Goal: Navigation & Orientation: Find specific page/section

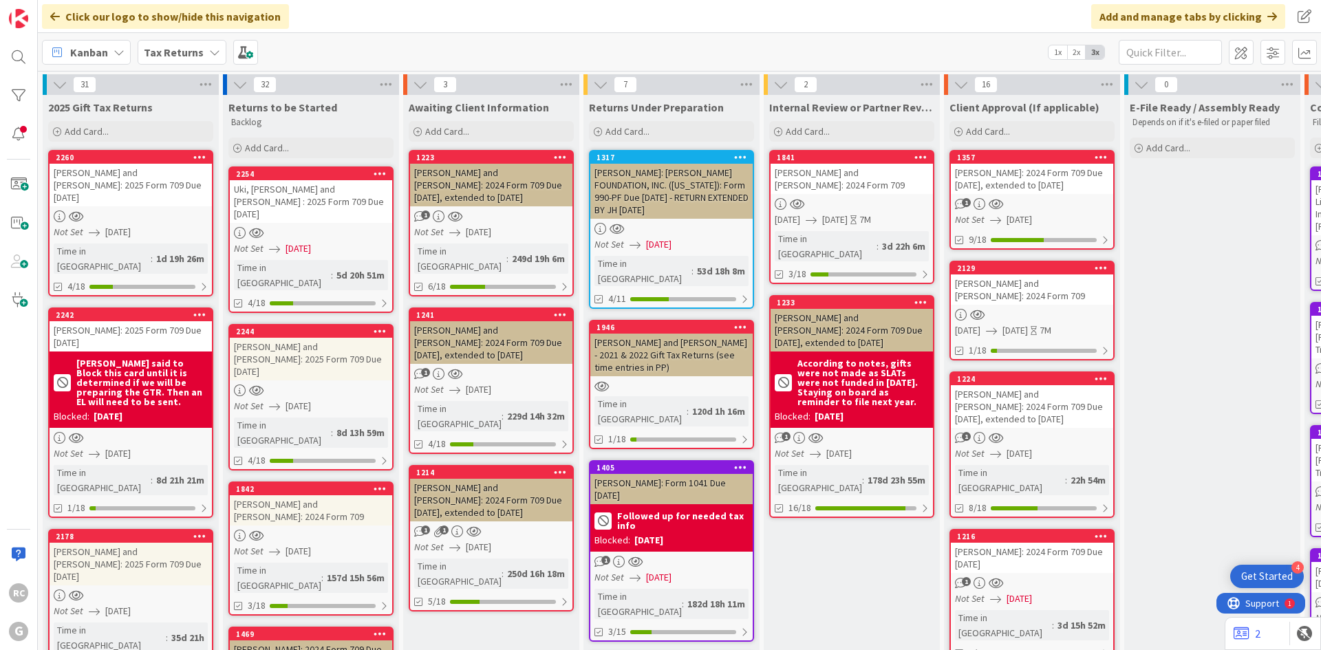
scroll to position [0, 314]
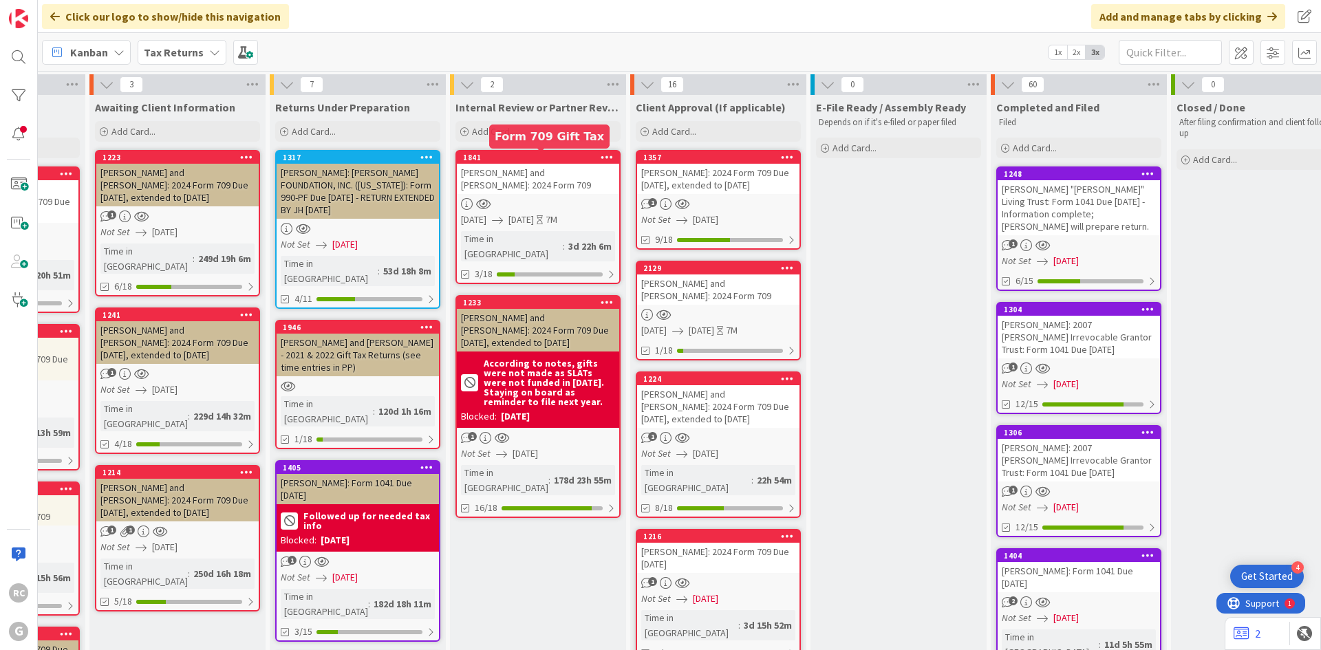
click at [530, 151] on div "1841" at bounding box center [538, 157] width 162 height 12
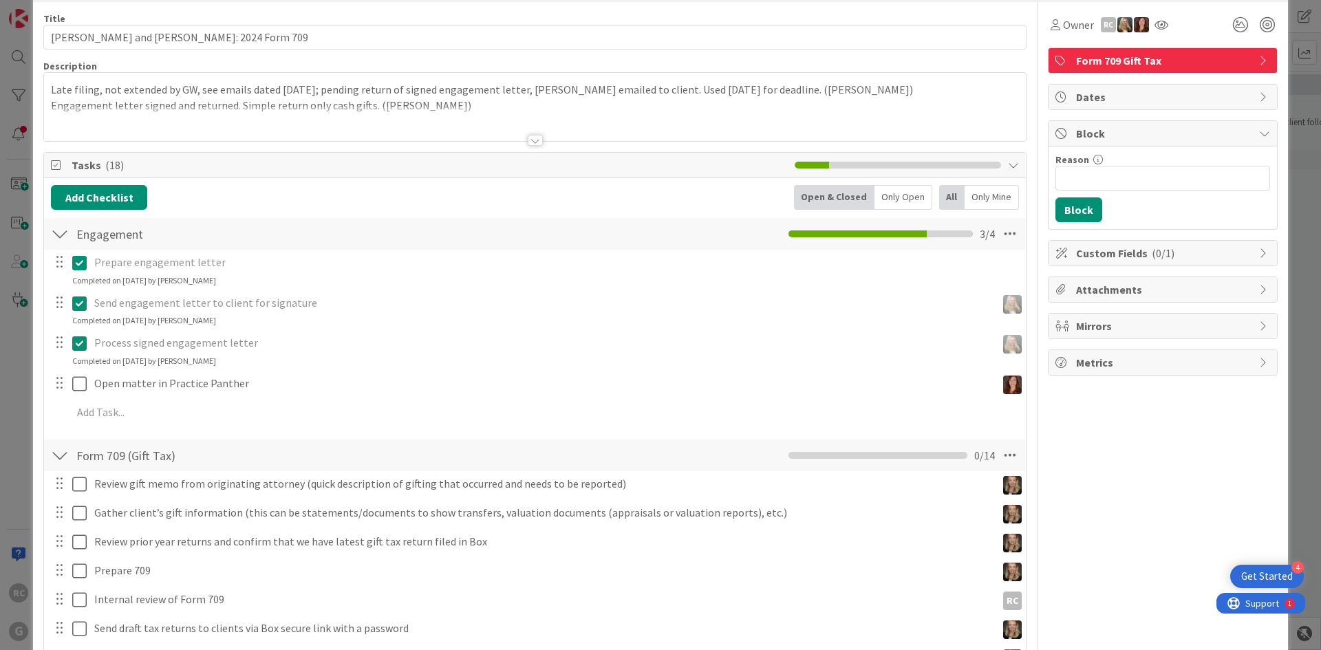
scroll to position [138, 0]
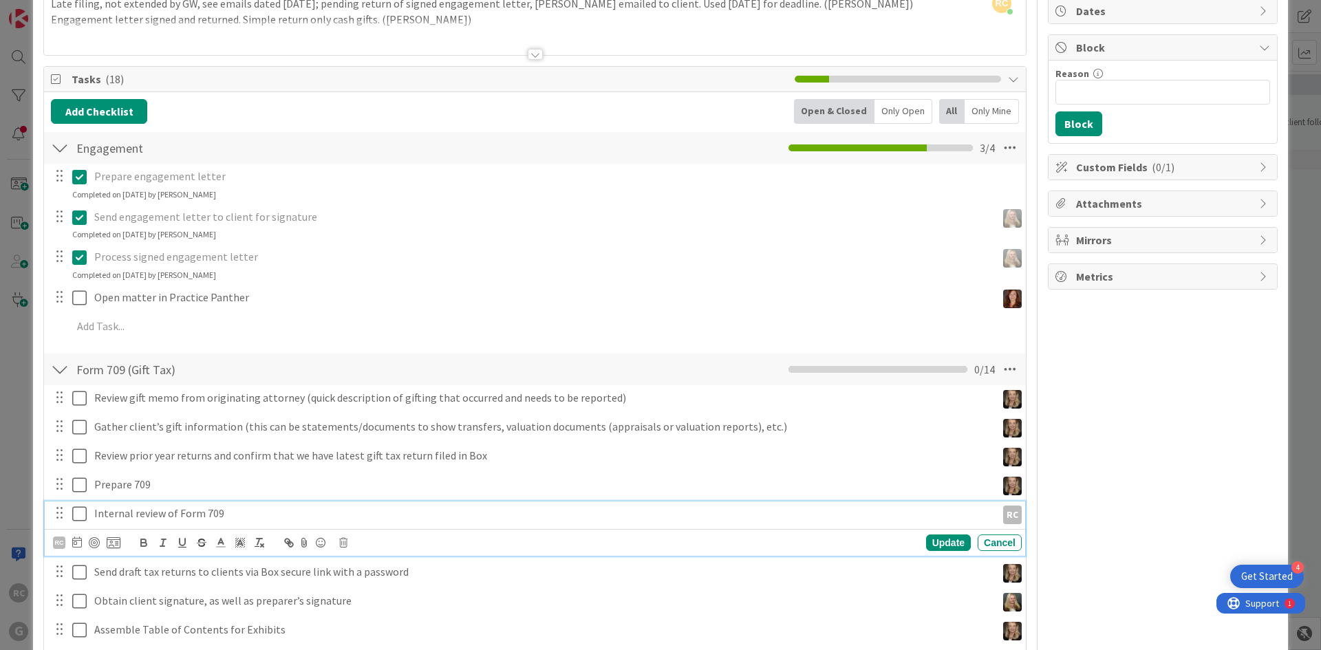
click at [81, 511] on icon at bounding box center [79, 514] width 14 height 17
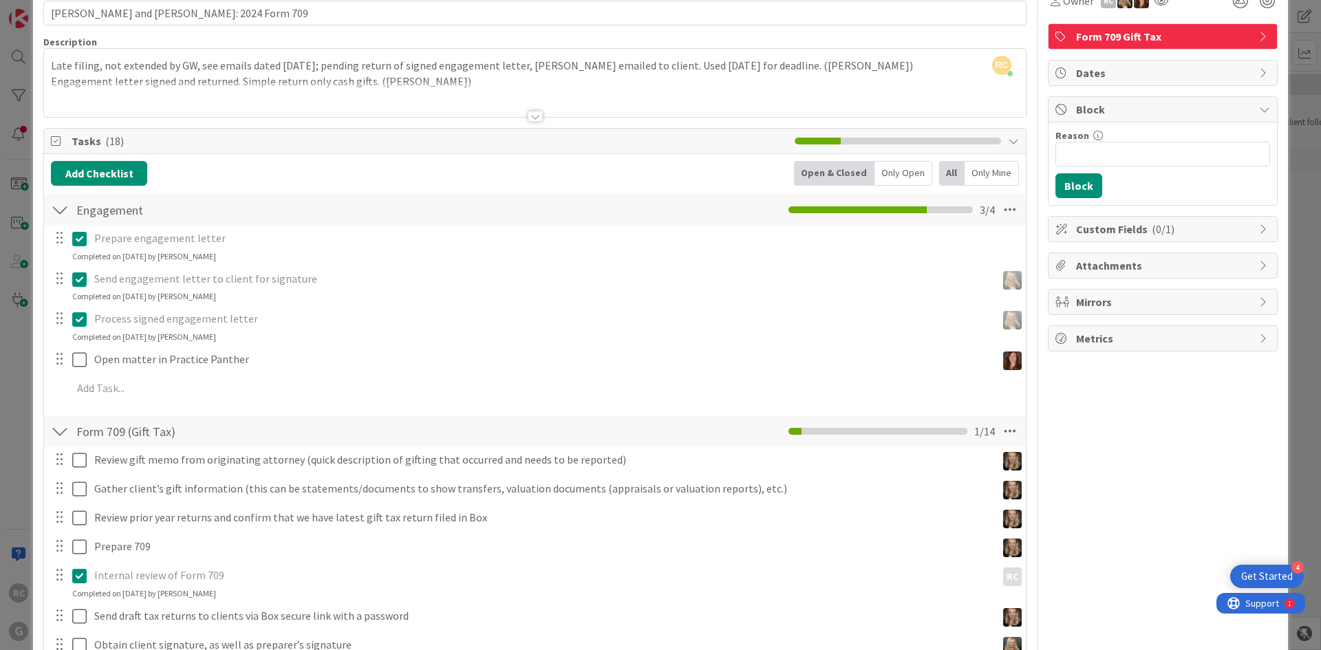
scroll to position [0, 0]
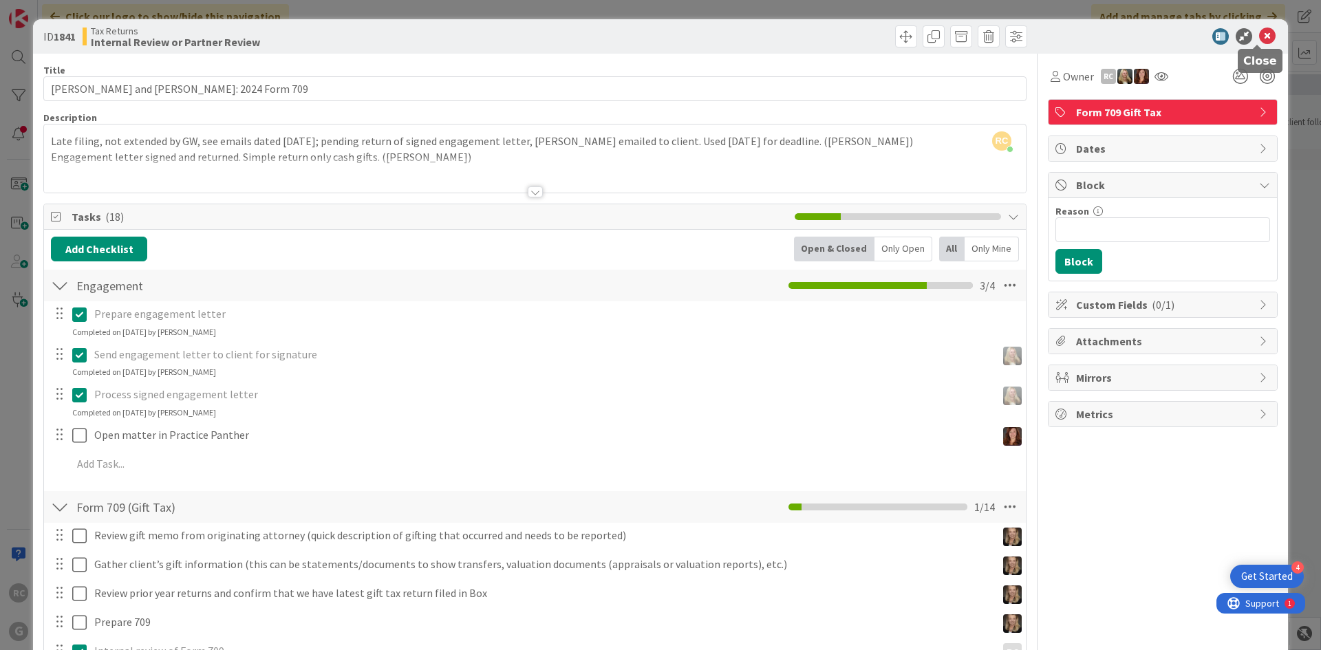
click at [1263, 34] on icon at bounding box center [1267, 36] width 17 height 17
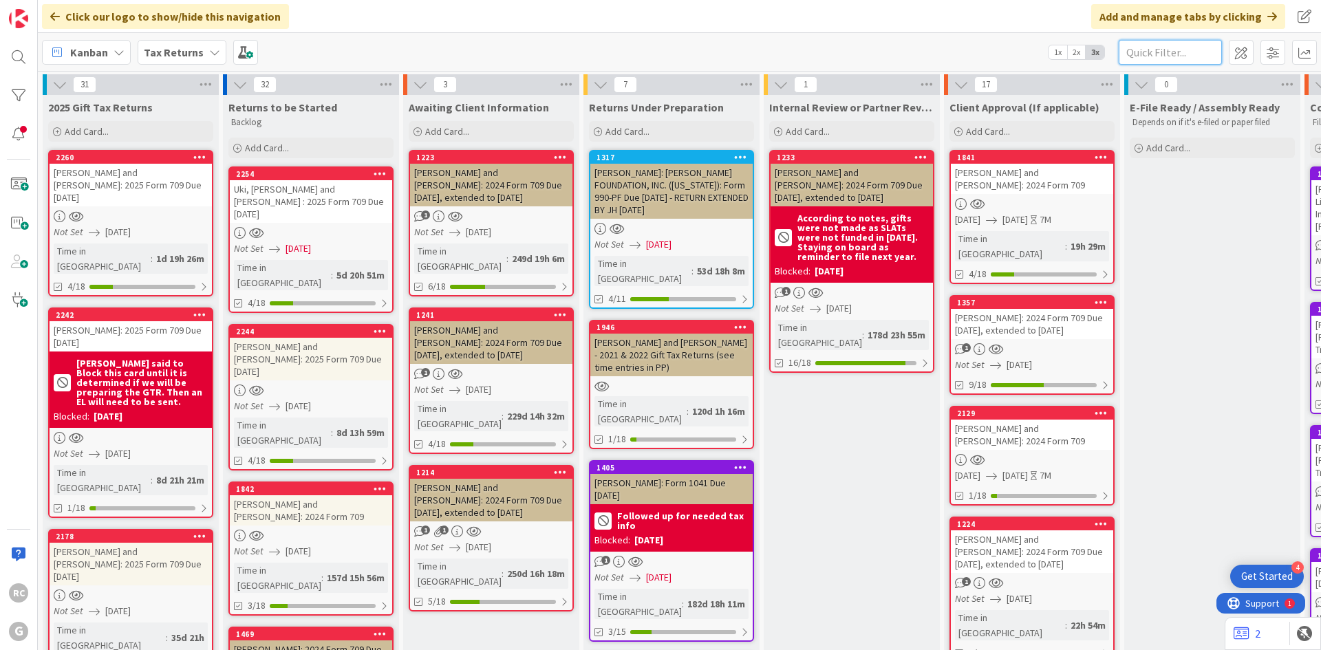
click at [1177, 55] on input "text" at bounding box center [1170, 52] width 103 height 25
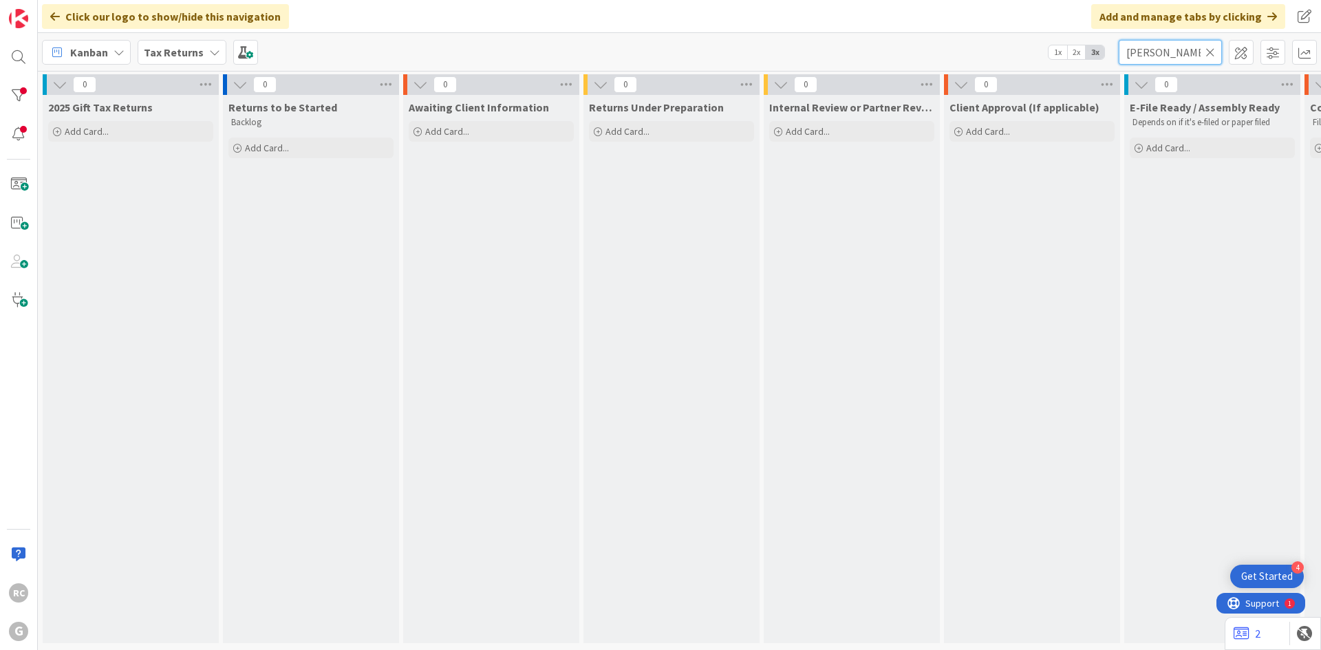
type input "[PERSON_NAME]"
click at [1213, 52] on icon at bounding box center [1211, 52] width 10 height 12
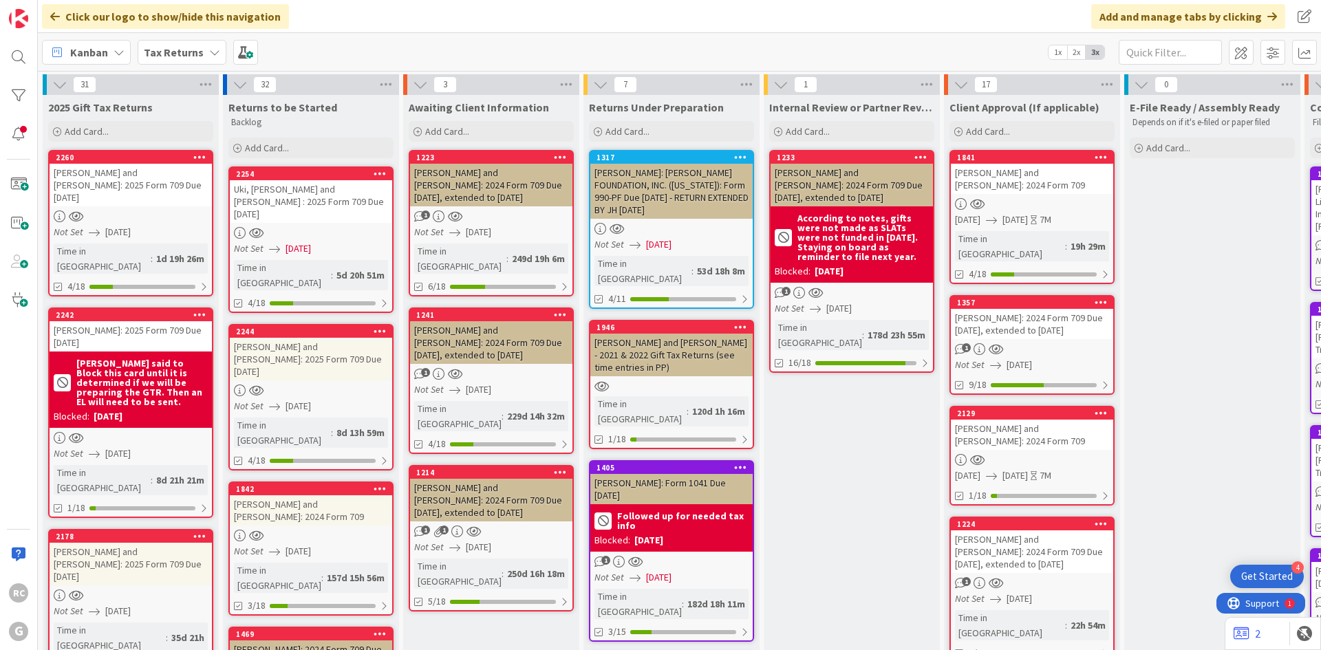
click at [182, 56] on b "Tax Returns" at bounding box center [174, 52] width 60 height 14
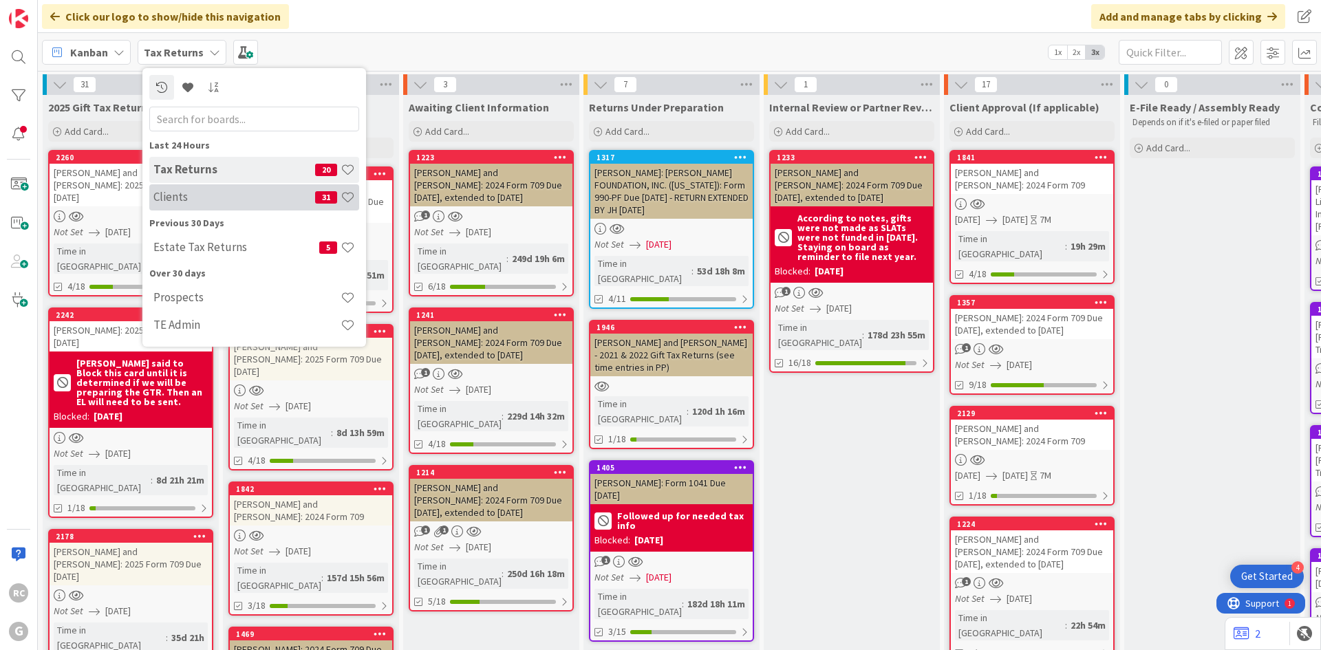
click at [176, 196] on h4 "Clients" at bounding box center [234, 197] width 162 height 14
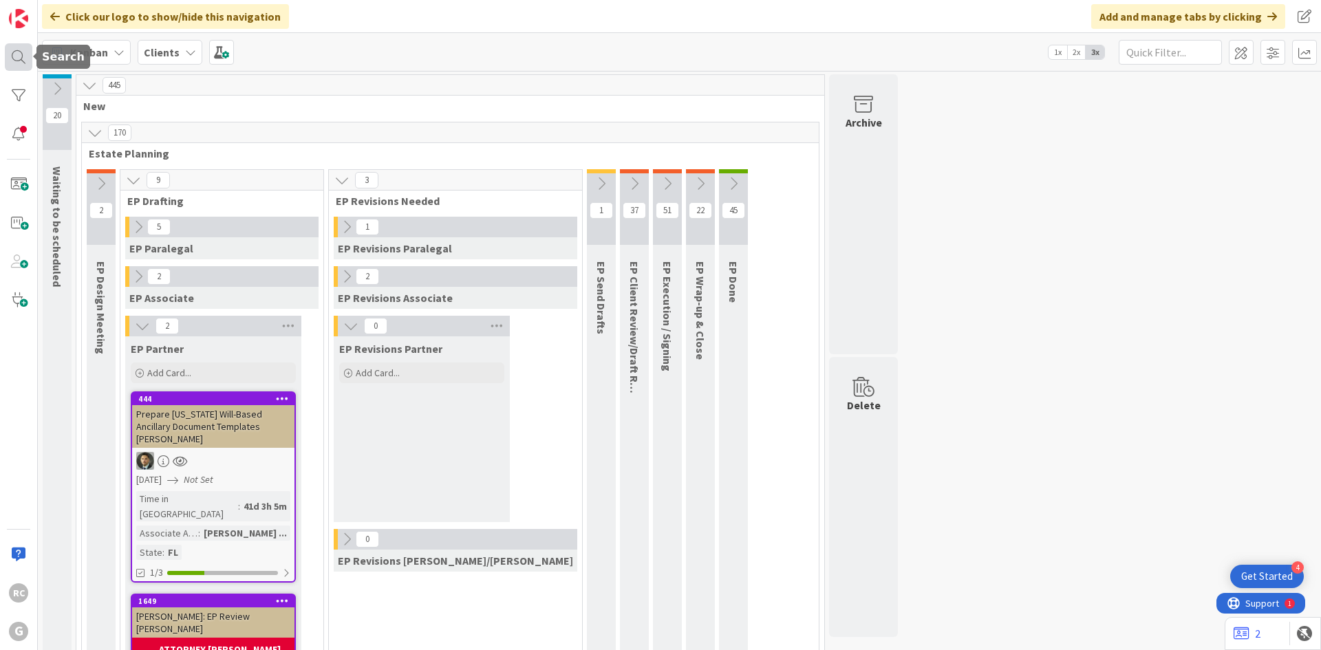
click at [15, 61] on div at bounding box center [19, 57] width 28 height 28
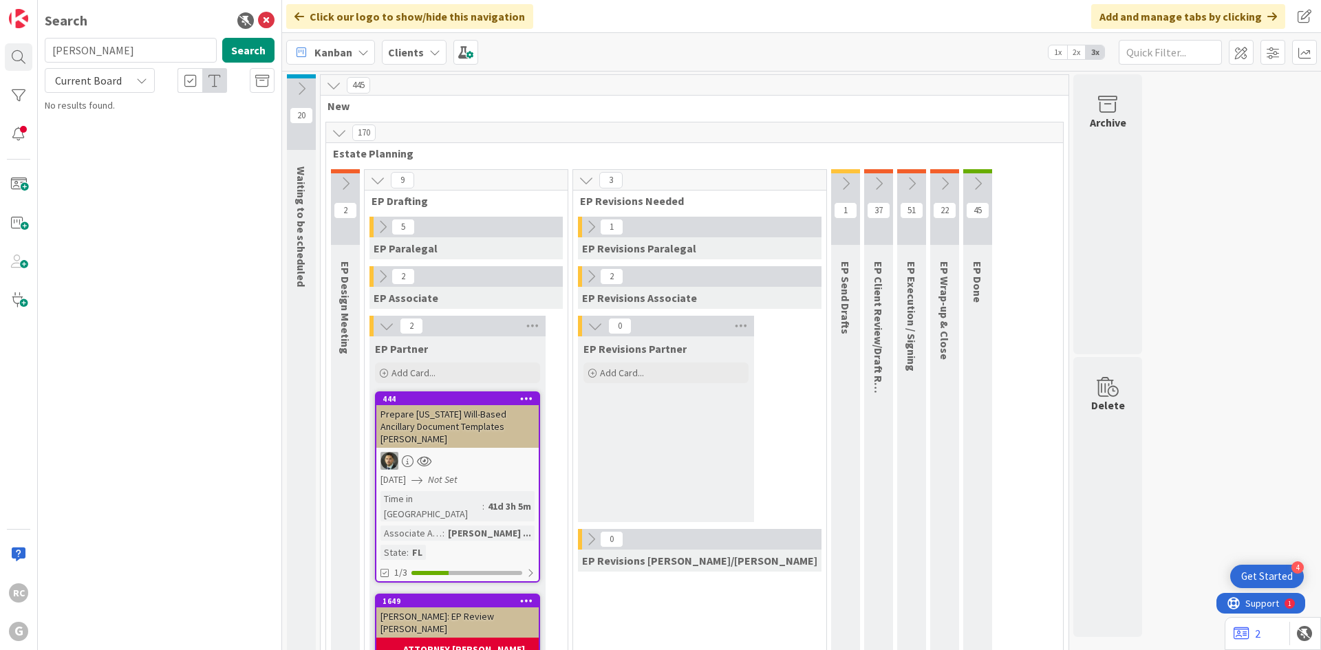
type input "[PERSON_NAME]"
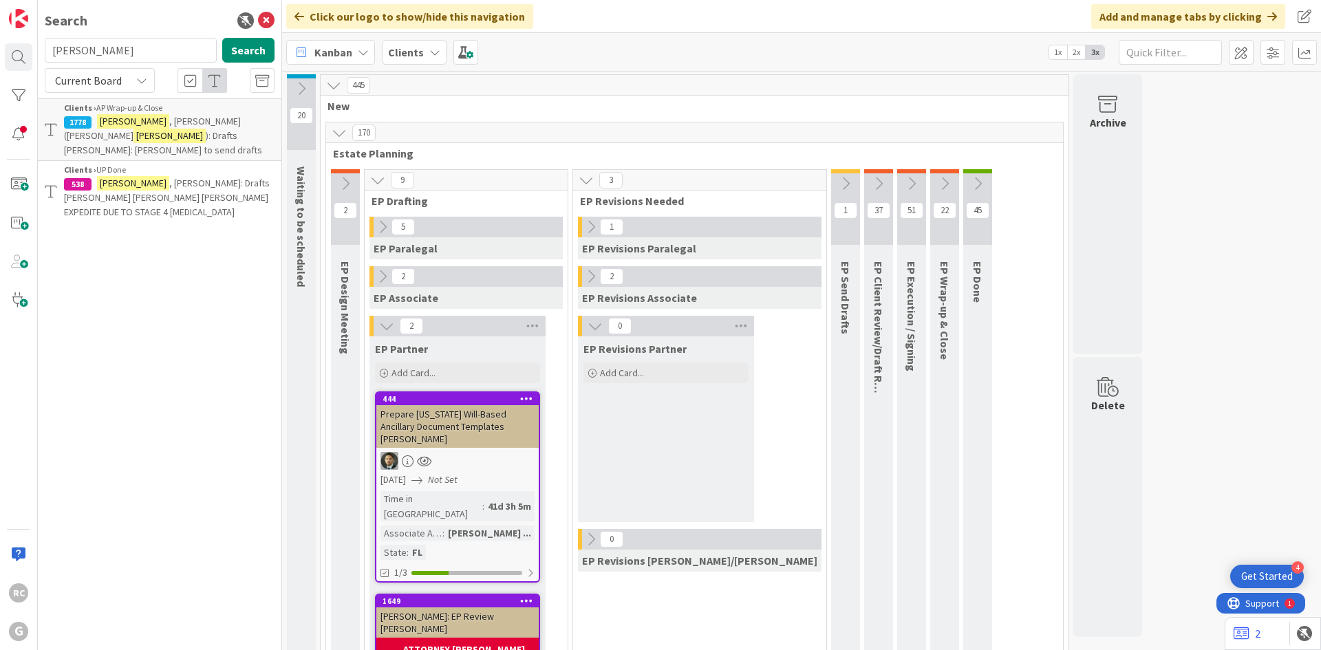
click at [193, 127] on span ", [PERSON_NAME] ([PERSON_NAME]" at bounding box center [152, 128] width 177 height 27
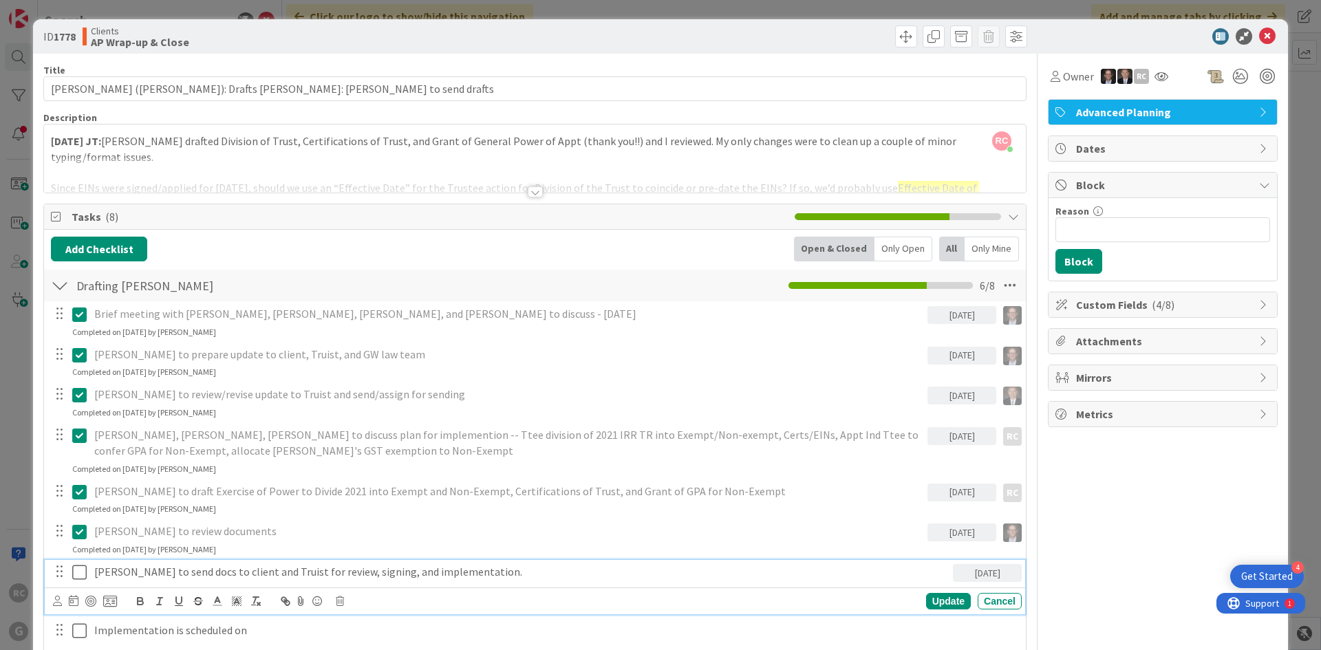
click at [259, 574] on p "[PERSON_NAME] to send docs to client and Truist for review, signing, and implem…" at bounding box center [520, 572] width 853 height 16
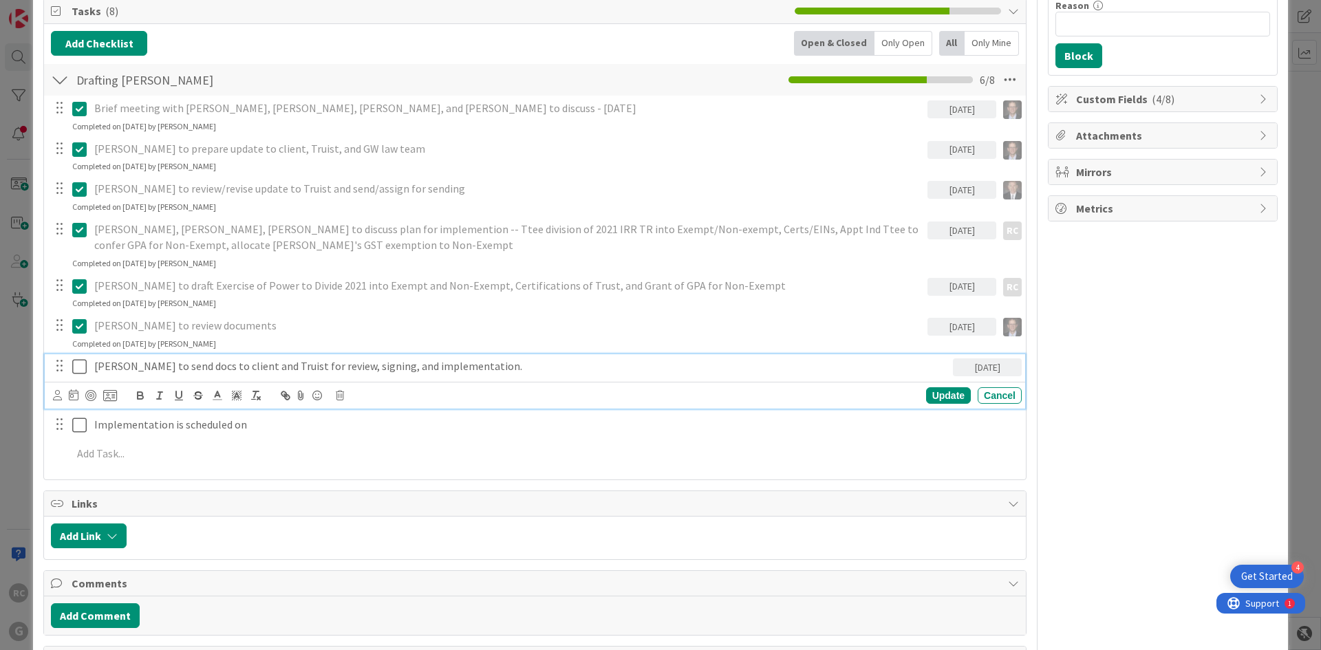
scroll to position [206, 0]
drag, startPoint x: 126, startPoint y: 365, endPoint x: 87, endPoint y: 367, distance: 39.3
click at [87, 367] on div "[PERSON_NAME] to send docs to client and Truist for review, signing, and implem…" at bounding box center [536, 366] width 972 height 24
click at [479, 362] on p "[PERSON_NAME] to send docs to client and Truist for review, signing, and implem…" at bounding box center [520, 366] width 853 height 16
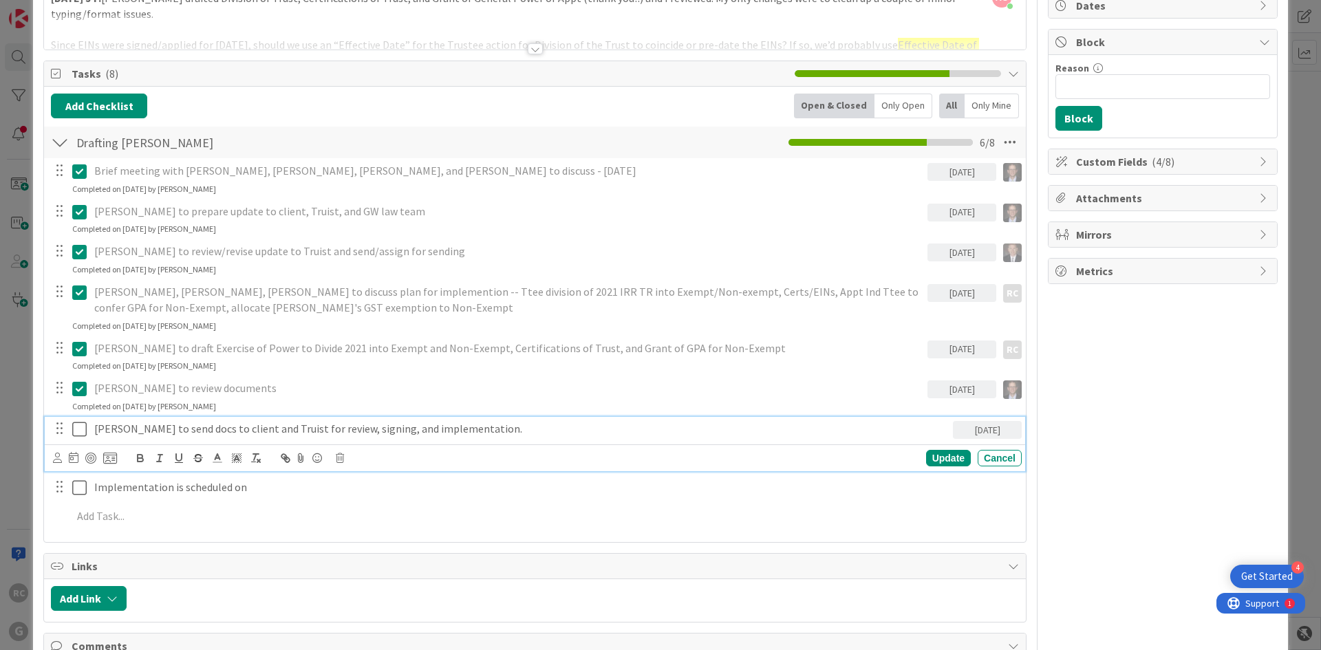
scroll to position [0, 0]
